Goal: Information Seeking & Learning: Learn about a topic

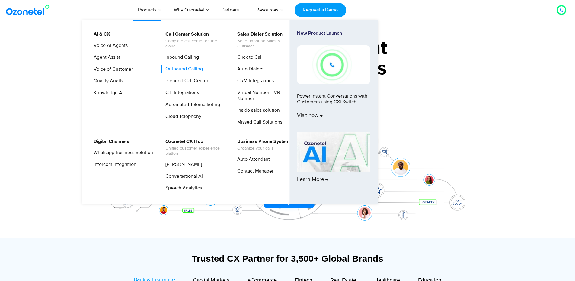
click at [182, 67] on link "Outbound Calling" at bounding box center [182, 69] width 42 height 8
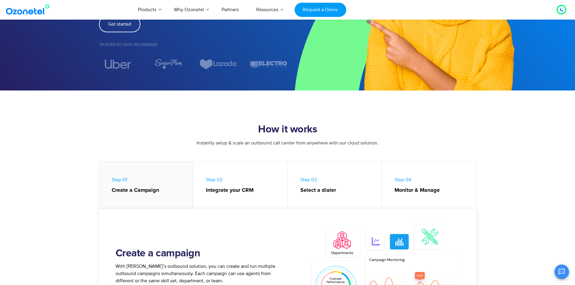
scroll to position [151, 0]
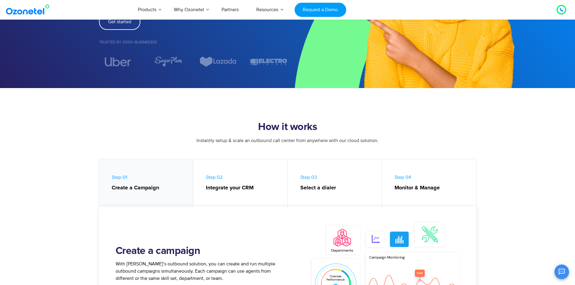
click at [129, 187] on strong "Create a Campaign" at bounding box center [149, 188] width 75 height 8
click at [116, 177] on span "Step 01 Create a Campaign" at bounding box center [149, 183] width 75 height 18
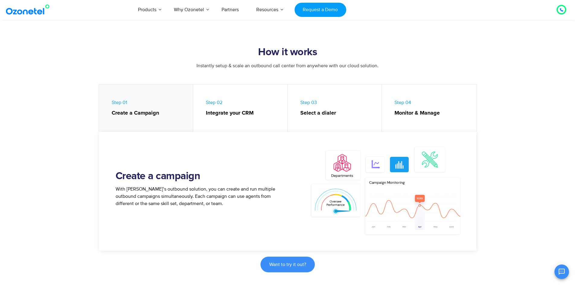
scroll to position [241, 0]
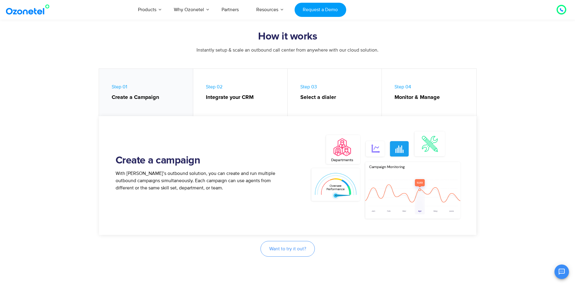
click at [298, 247] on span "Want to try it out?" at bounding box center [287, 249] width 37 height 5
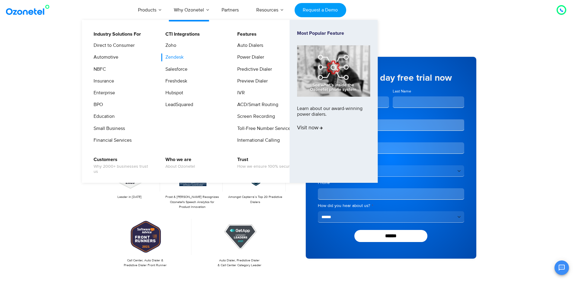
click at [167, 56] on link "Zendesk" at bounding box center [172, 57] width 23 height 8
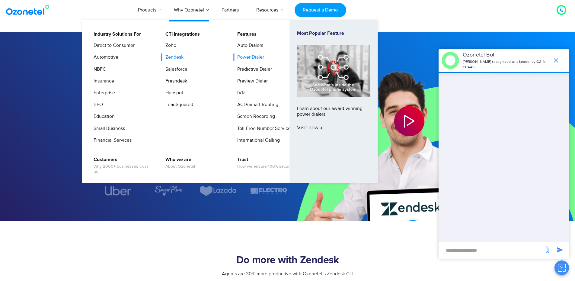
click at [248, 57] on link "Power Dialer" at bounding box center [249, 57] width 32 height 8
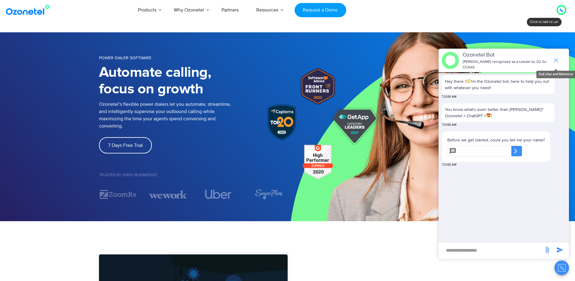
click at [555, 58] on icon "end chat or minimize" at bounding box center [556, 60] width 4 height 4
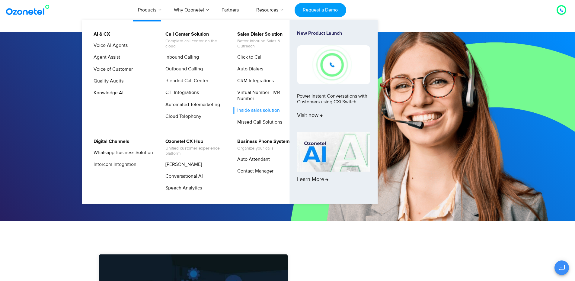
click at [249, 109] on link "Inside sales solution" at bounding box center [256, 111] width 47 height 8
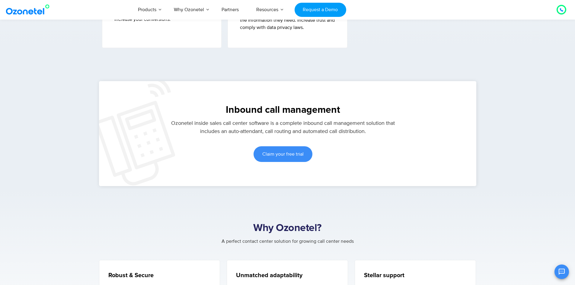
scroll to position [845, 0]
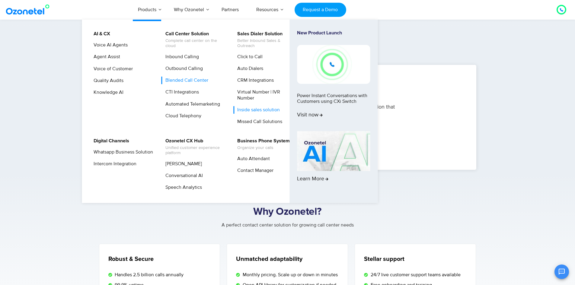
click at [184, 81] on link "Blended Call Center" at bounding box center [185, 81] width 48 height 8
